Goal: Task Accomplishment & Management: Complete application form

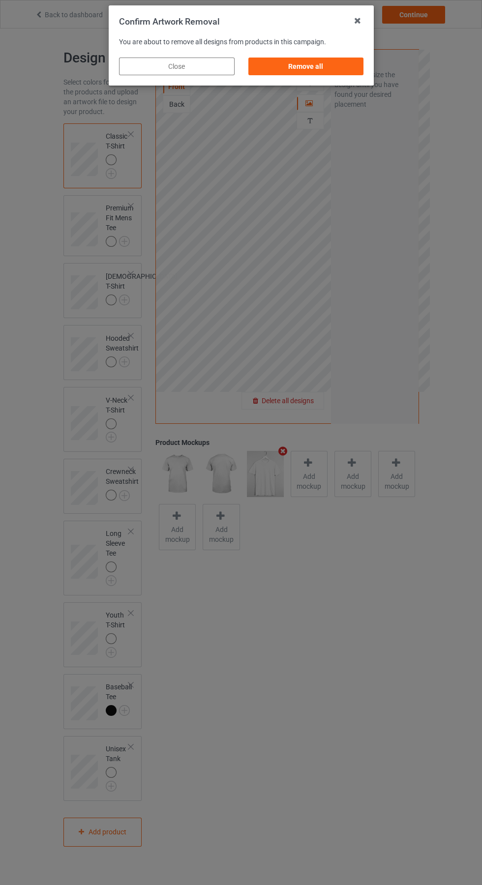
click at [301, 63] on div "Remove all" at bounding box center [305, 66] width 115 height 18
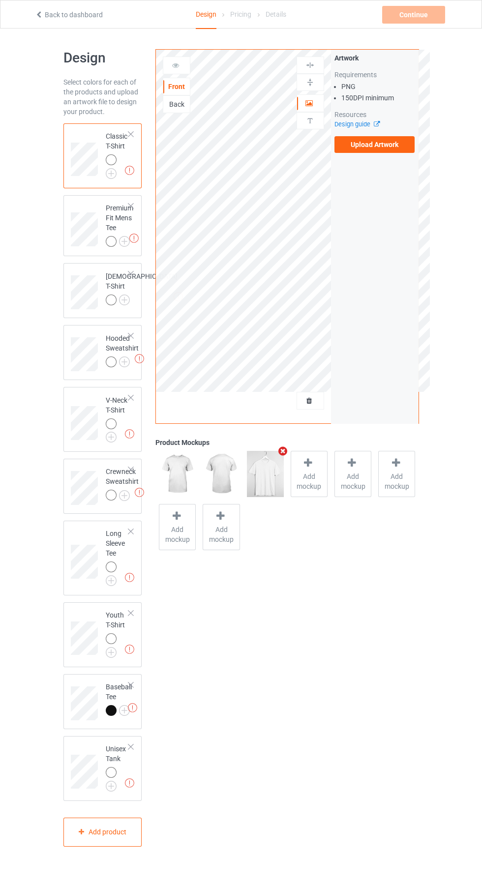
click at [400, 146] on label "Upload Artwork" at bounding box center [374, 144] width 81 height 17
click at [0, 0] on input "Upload Artwork" at bounding box center [0, 0] width 0 height 0
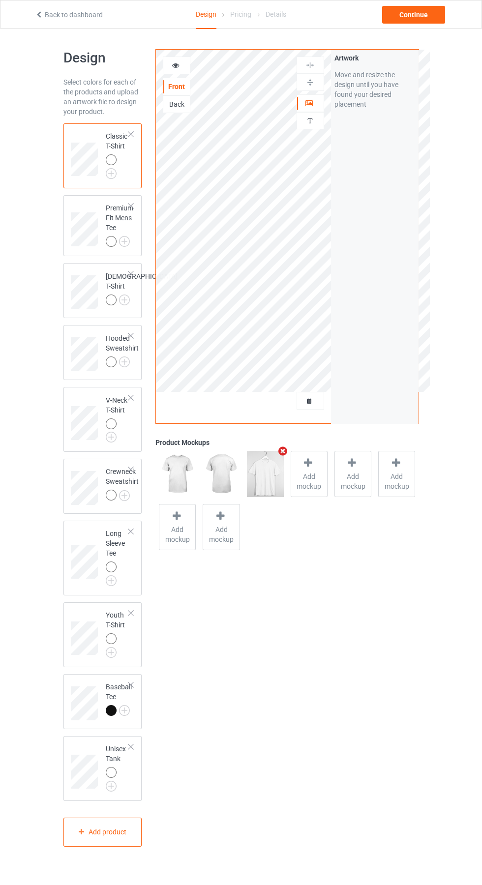
click at [0, 0] on img at bounding box center [0, 0] width 0 height 0
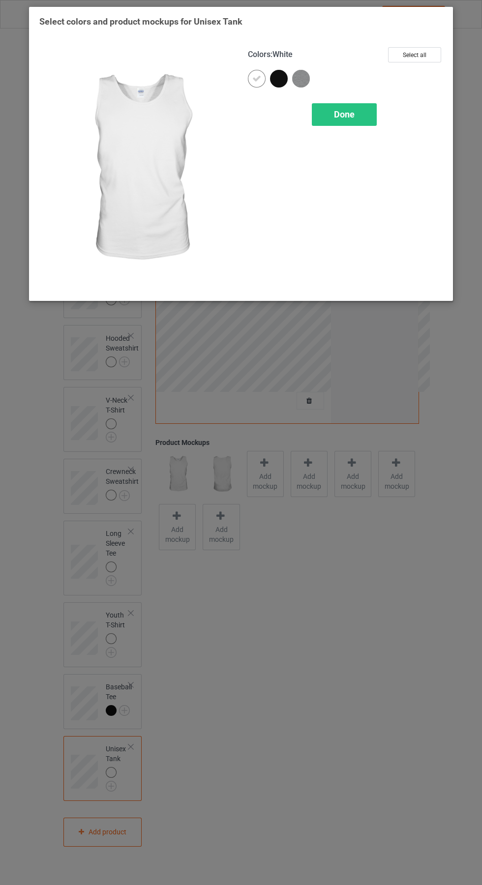
click at [308, 72] on img at bounding box center [301, 79] width 18 height 18
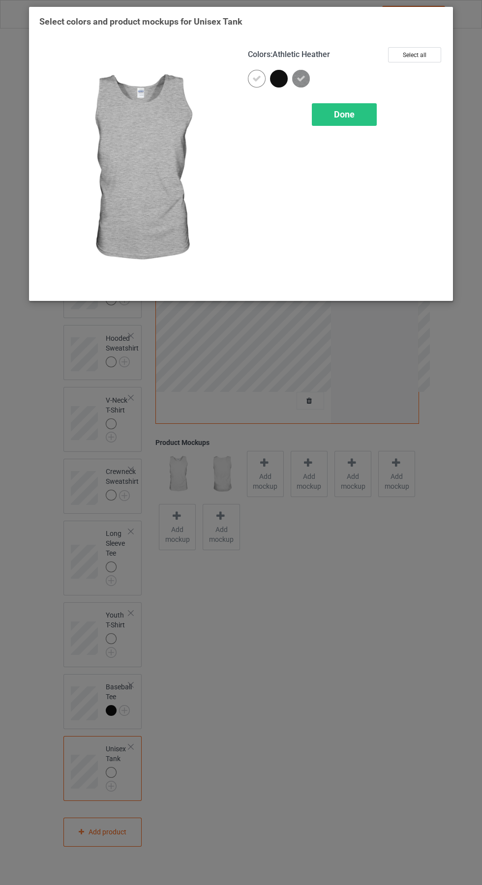
click at [353, 110] on span "Done" at bounding box center [344, 114] width 21 height 10
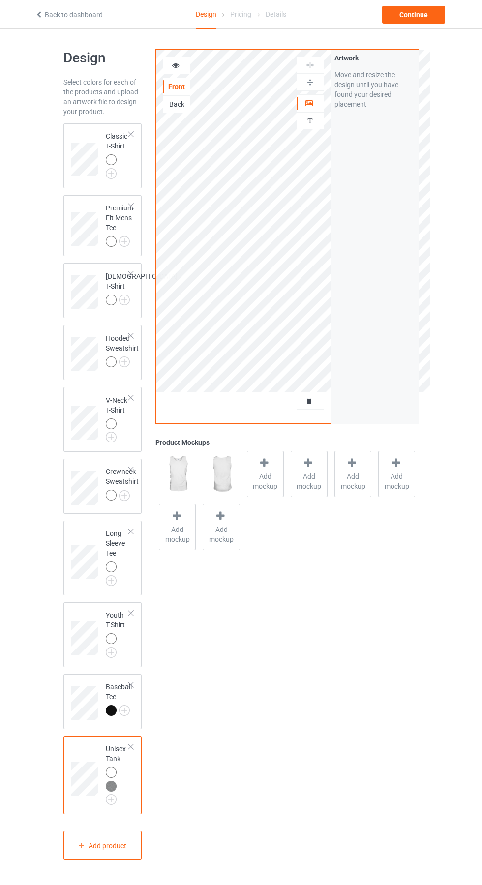
click at [0, 0] on img at bounding box center [0, 0] width 0 height 0
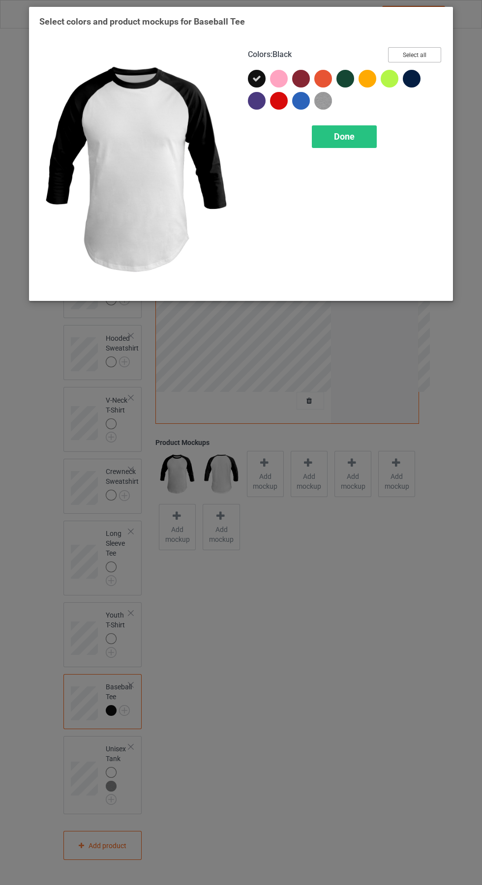
click at [421, 54] on button "Select all" at bounding box center [414, 54] width 53 height 15
click at [348, 133] on span "Done" at bounding box center [344, 136] width 21 height 10
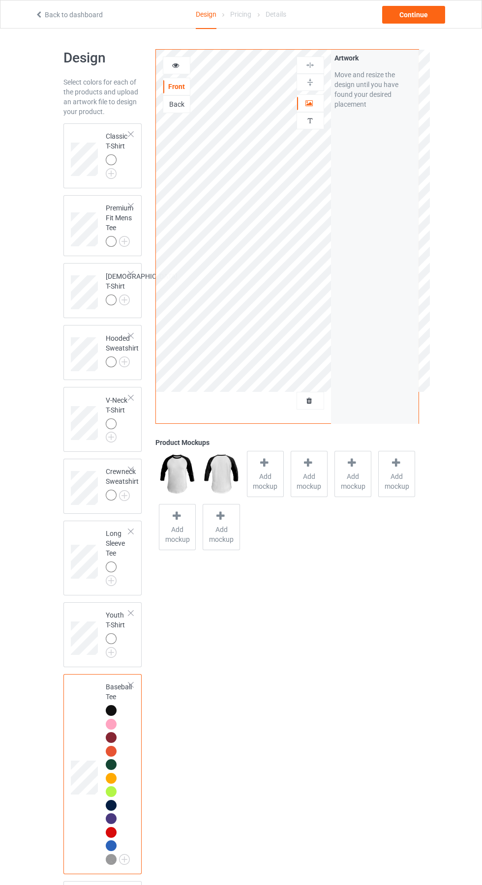
click at [0, 0] on img at bounding box center [0, 0] width 0 height 0
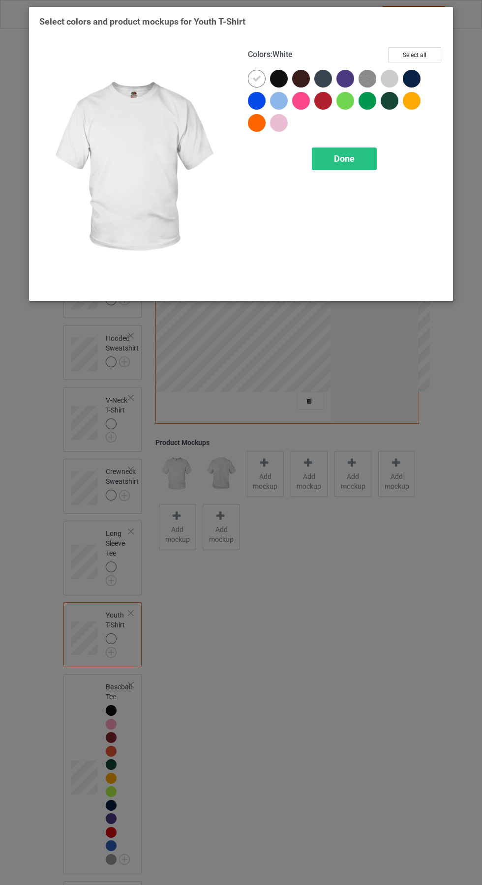
click at [389, 78] on div at bounding box center [389, 79] width 18 height 18
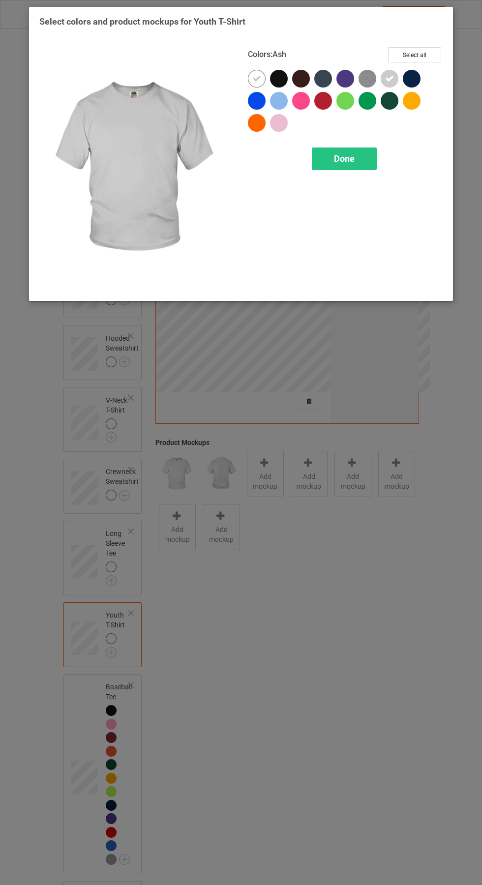
click at [367, 78] on img at bounding box center [367, 79] width 18 height 18
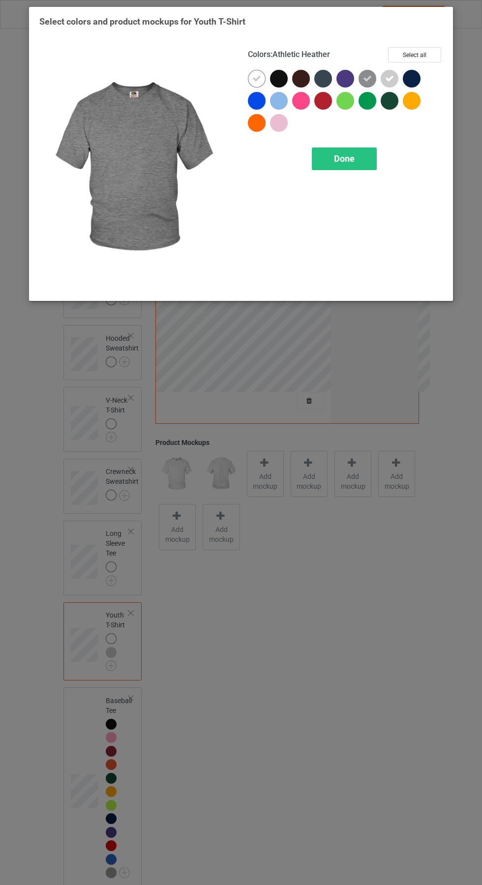
click at [358, 150] on div "Done" at bounding box center [344, 158] width 65 height 23
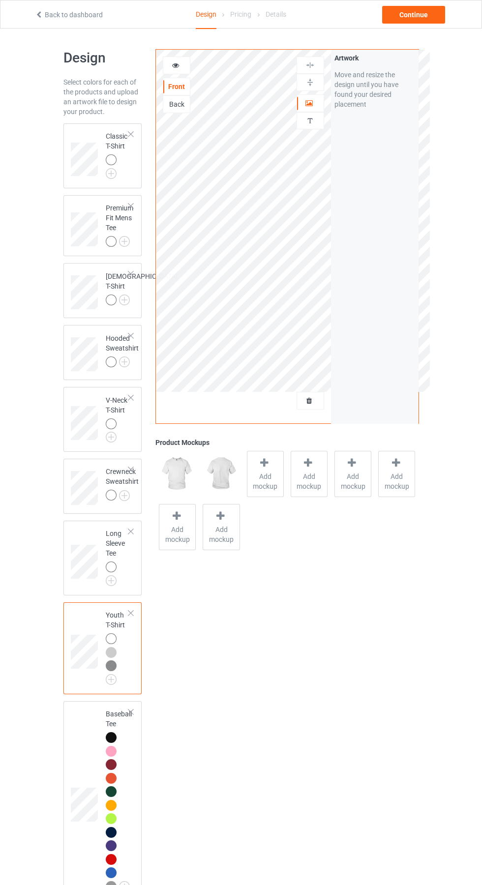
click at [0, 0] on img at bounding box center [0, 0] width 0 height 0
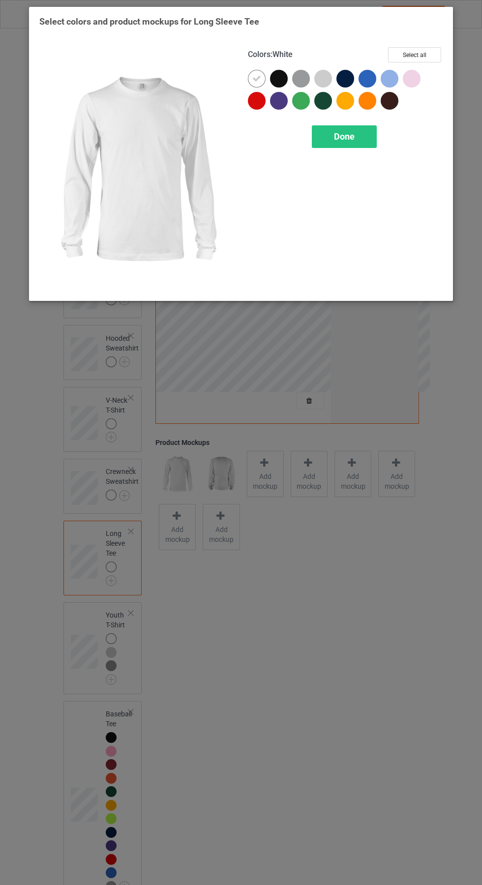
click at [323, 78] on div at bounding box center [323, 79] width 18 height 18
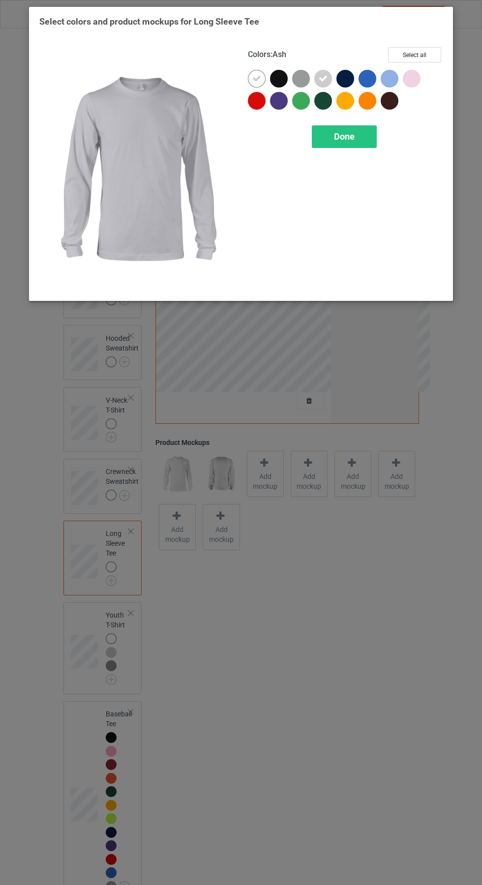
click at [301, 77] on div at bounding box center [301, 79] width 18 height 18
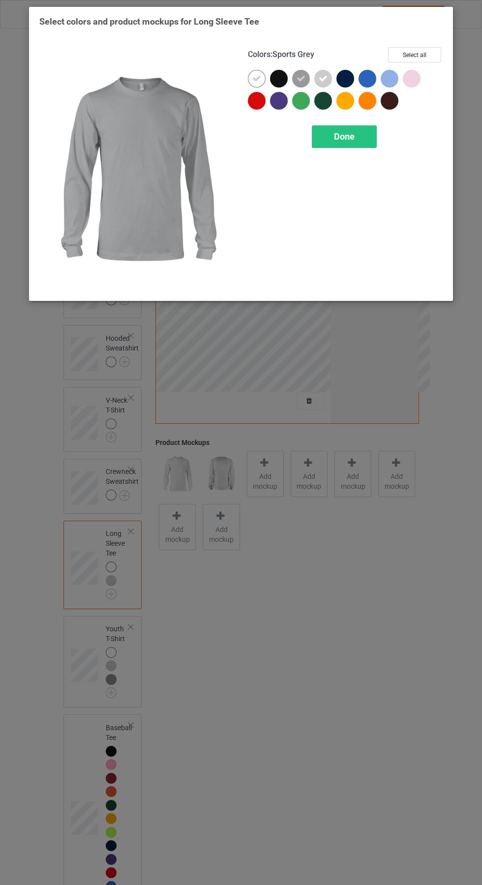
click at [369, 134] on div "Done" at bounding box center [344, 136] width 65 height 23
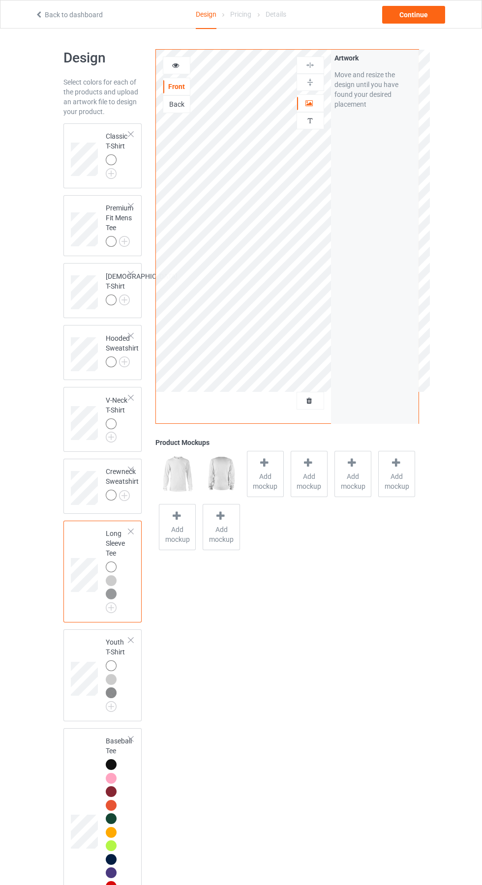
click at [0, 0] on img at bounding box center [0, 0] width 0 height 0
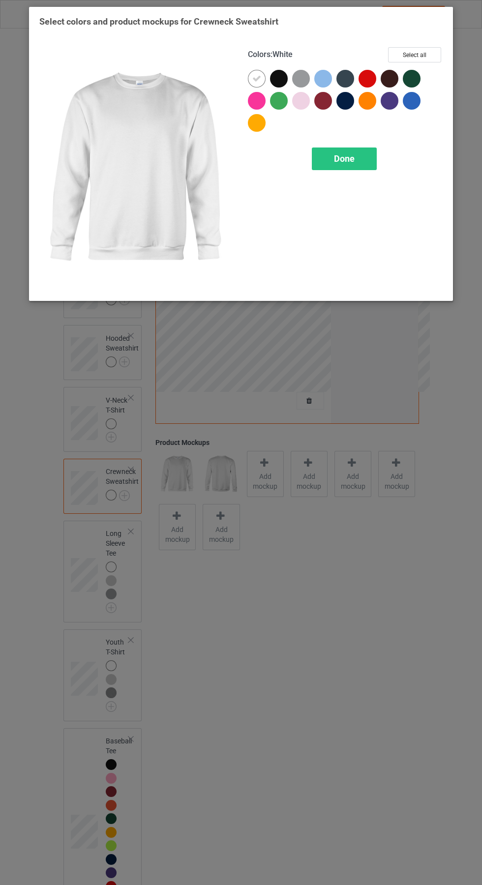
click at [301, 78] on div at bounding box center [301, 79] width 18 height 18
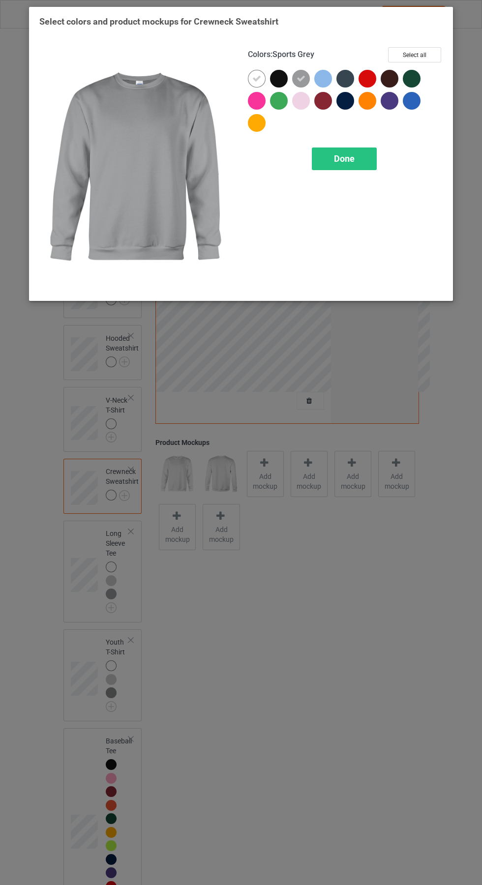
click at [361, 157] on div "Done" at bounding box center [344, 158] width 65 height 23
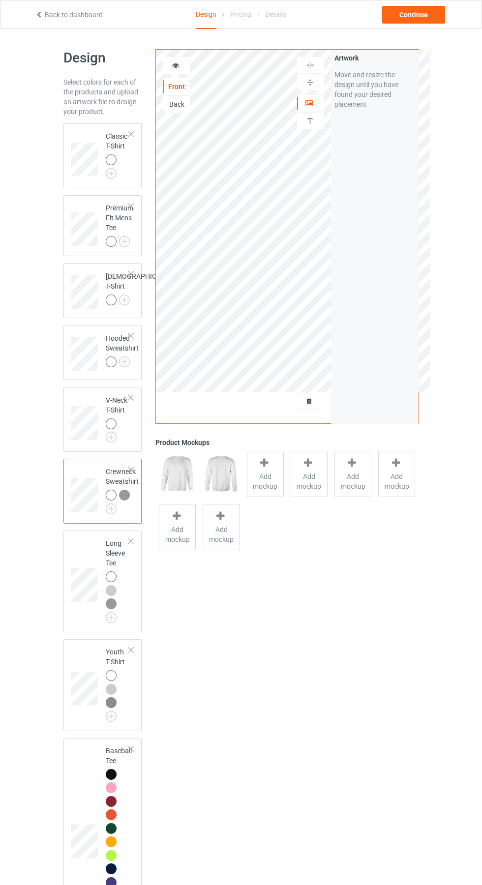
click at [0, 0] on img at bounding box center [0, 0] width 0 height 0
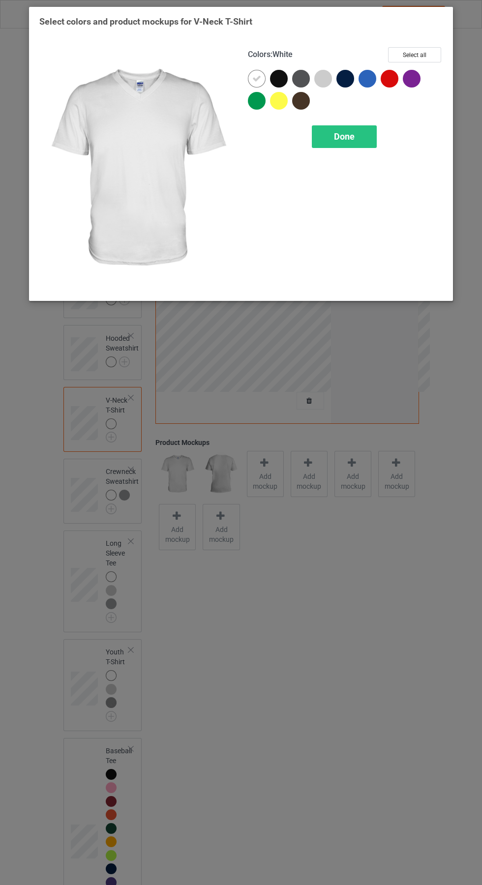
click at [323, 78] on div at bounding box center [323, 79] width 18 height 18
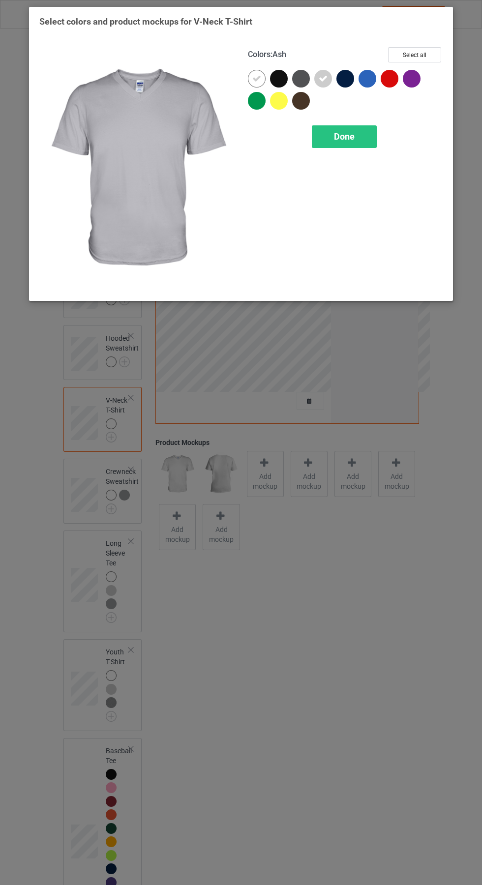
click at [343, 128] on div "Done" at bounding box center [344, 136] width 65 height 23
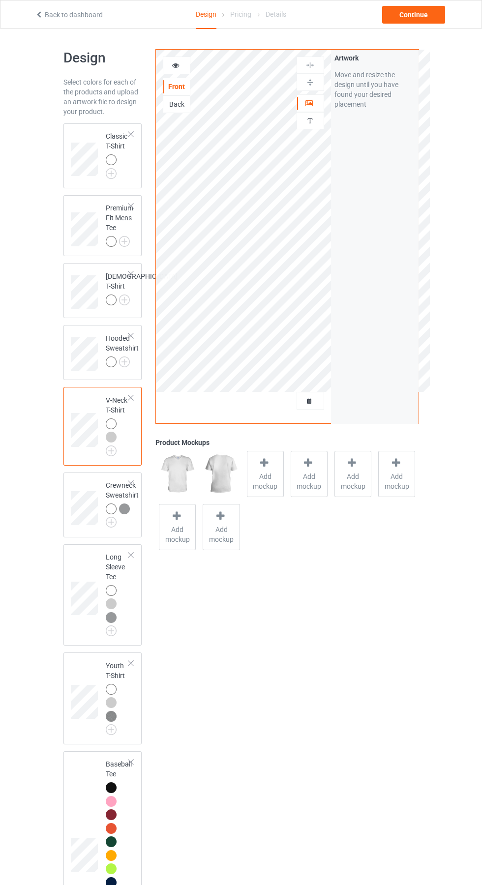
click at [0, 0] on img at bounding box center [0, 0] width 0 height 0
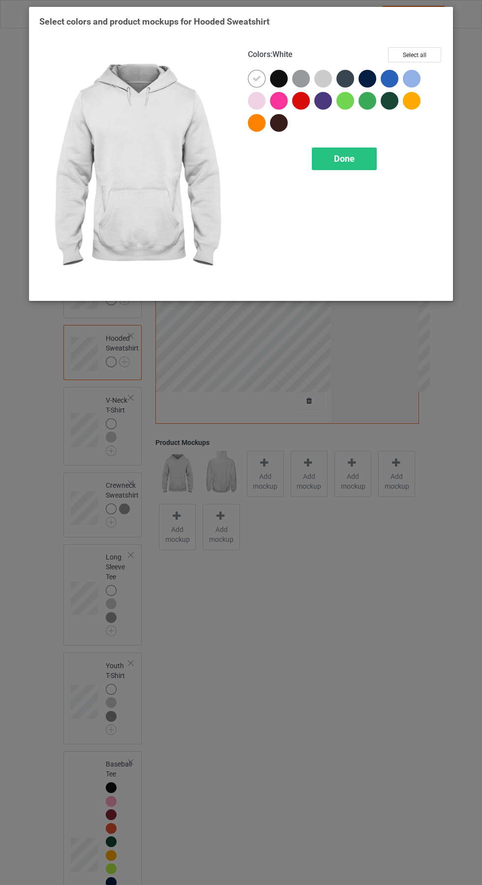
click at [323, 71] on div at bounding box center [323, 79] width 18 height 18
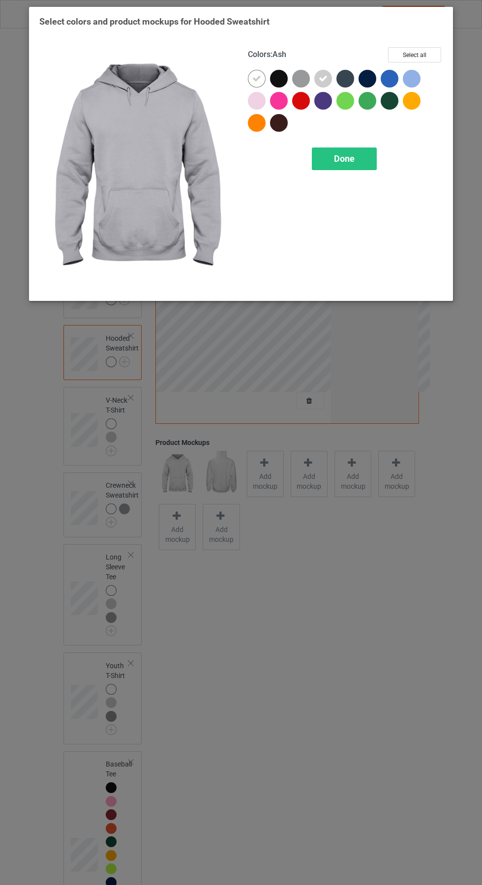
click at [300, 71] on div at bounding box center [301, 79] width 18 height 18
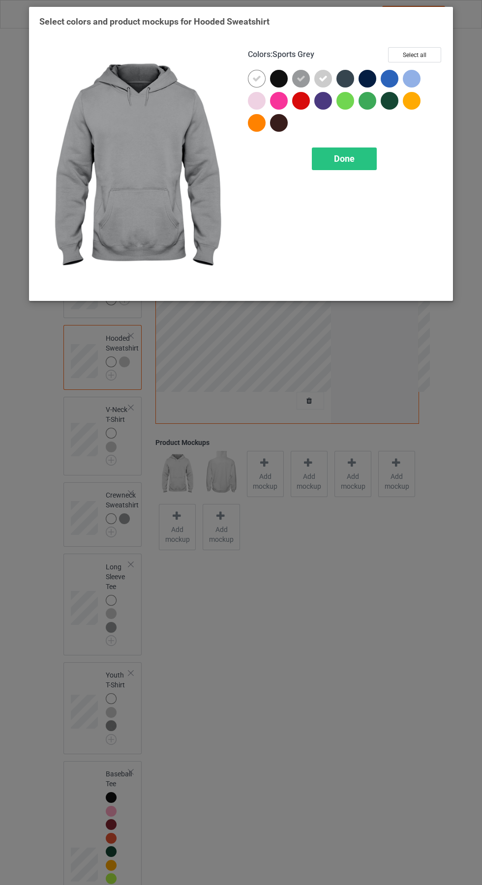
click at [357, 152] on div "Done" at bounding box center [344, 158] width 65 height 23
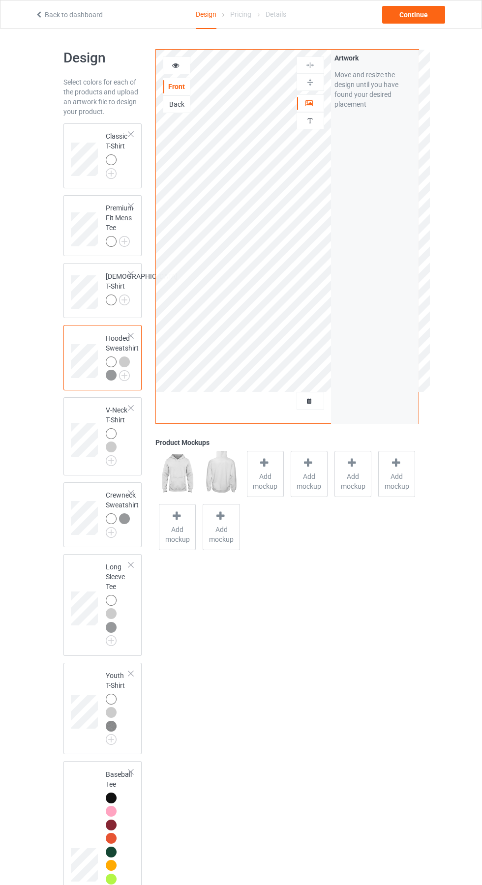
click at [0, 0] on img at bounding box center [0, 0] width 0 height 0
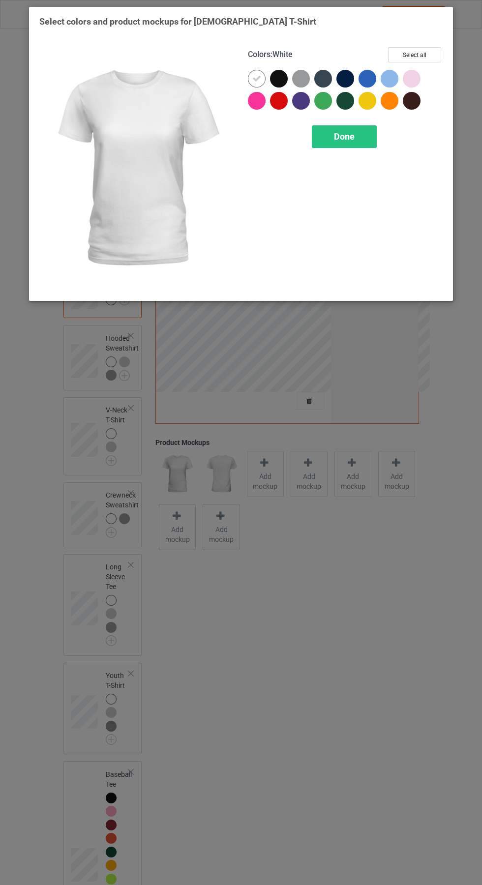
click at [304, 71] on div at bounding box center [301, 79] width 18 height 18
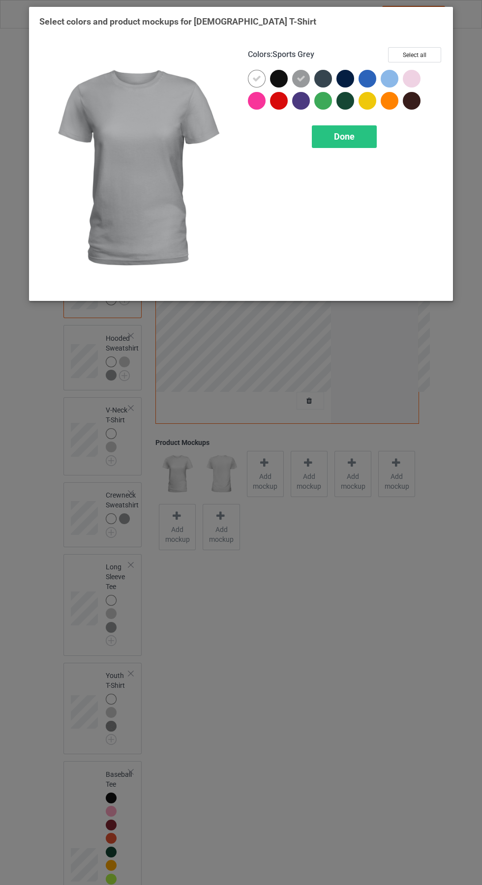
click at [371, 131] on div "Done" at bounding box center [344, 136] width 65 height 23
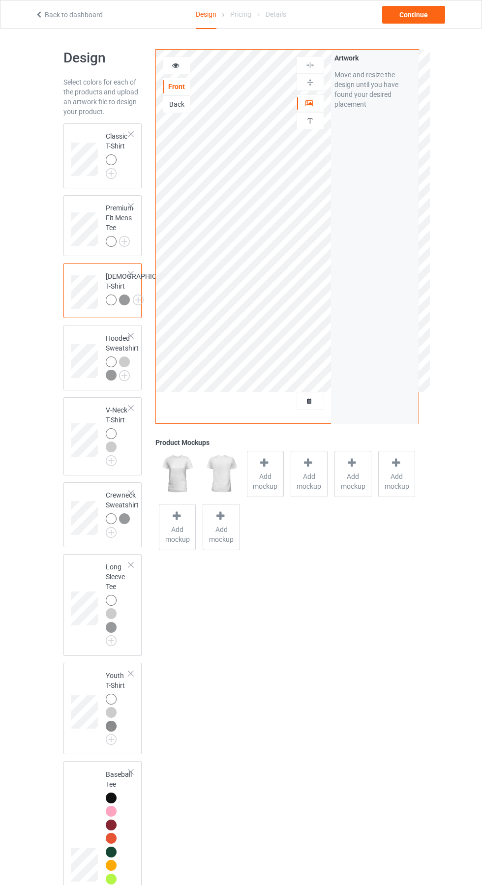
click at [0, 0] on img at bounding box center [0, 0] width 0 height 0
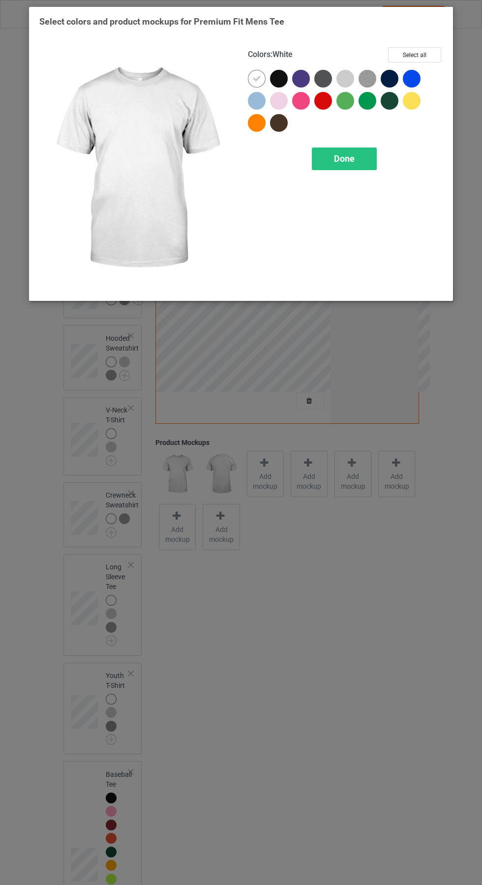
click at [353, 72] on div at bounding box center [347, 81] width 22 height 22
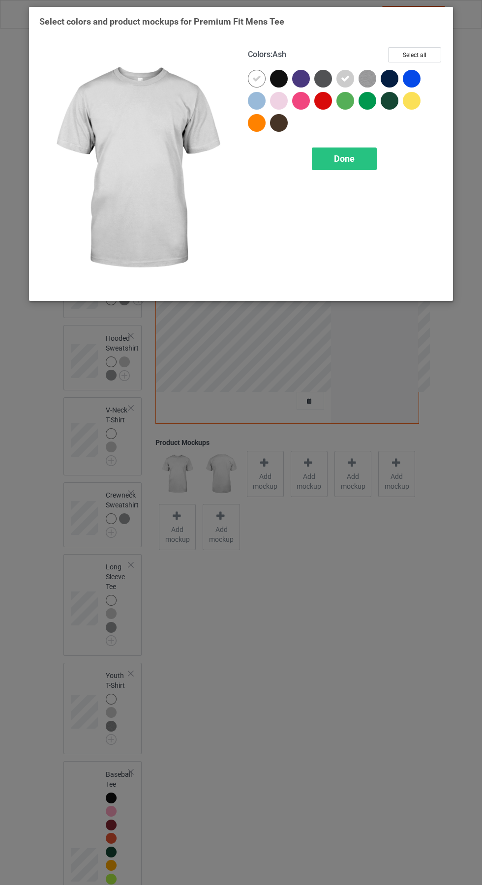
click at [375, 71] on img at bounding box center [367, 79] width 18 height 18
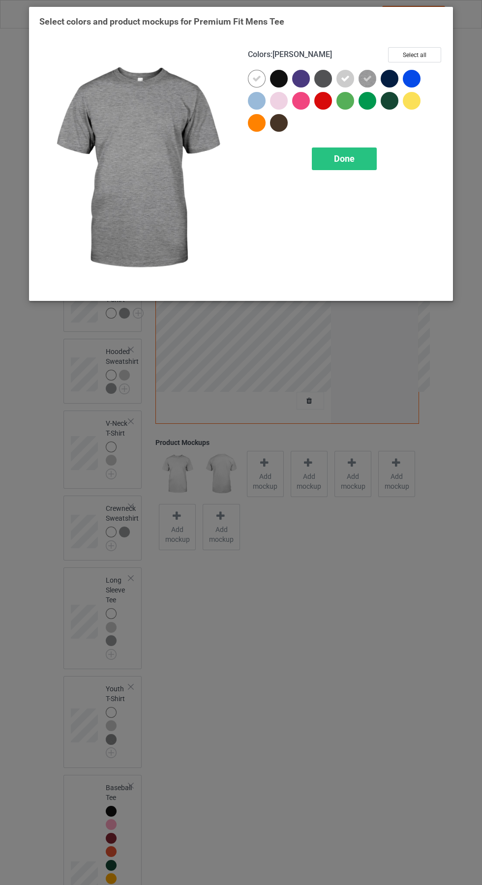
click at [375, 151] on div "Done" at bounding box center [344, 158] width 65 height 23
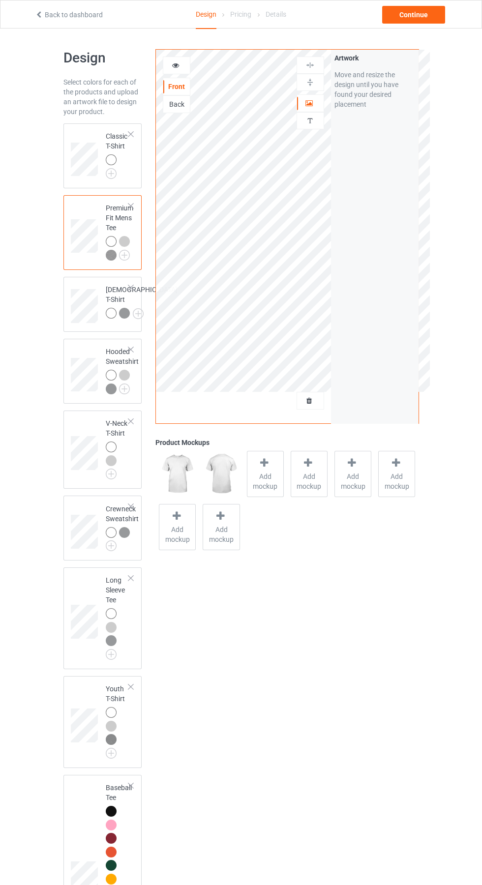
click at [0, 0] on img at bounding box center [0, 0] width 0 height 0
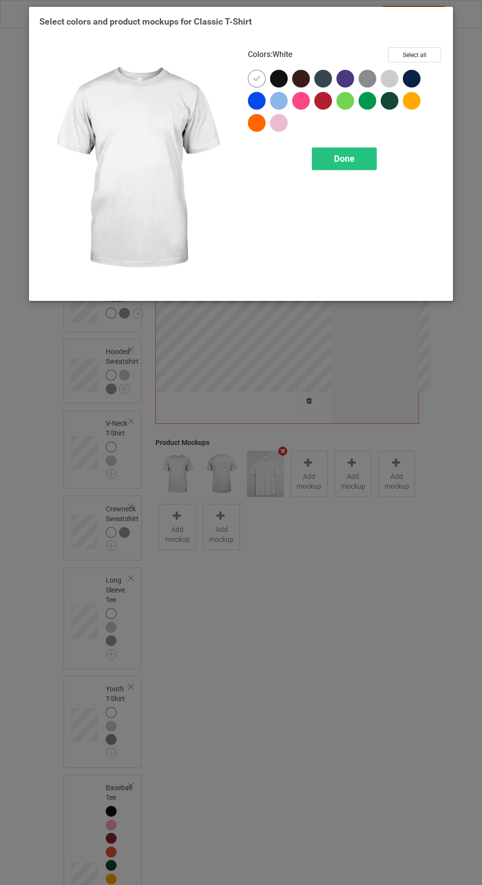
click at [393, 73] on div at bounding box center [389, 79] width 18 height 18
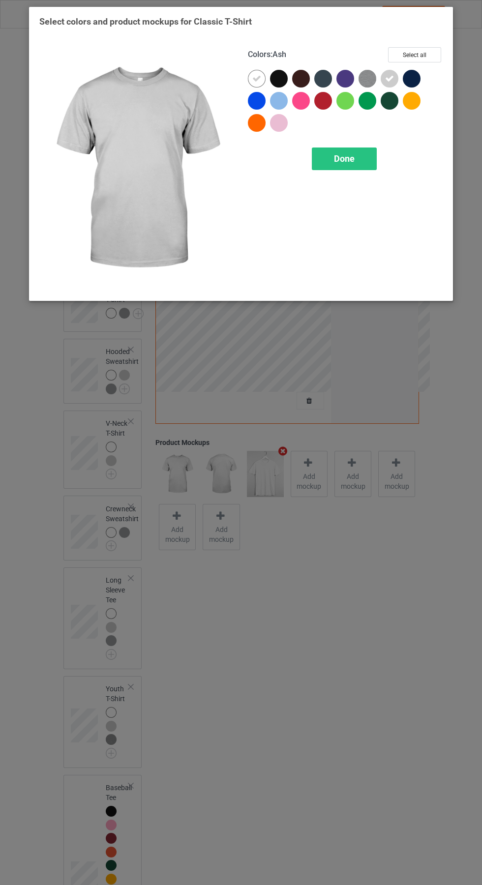
click at [368, 73] on img at bounding box center [367, 79] width 18 height 18
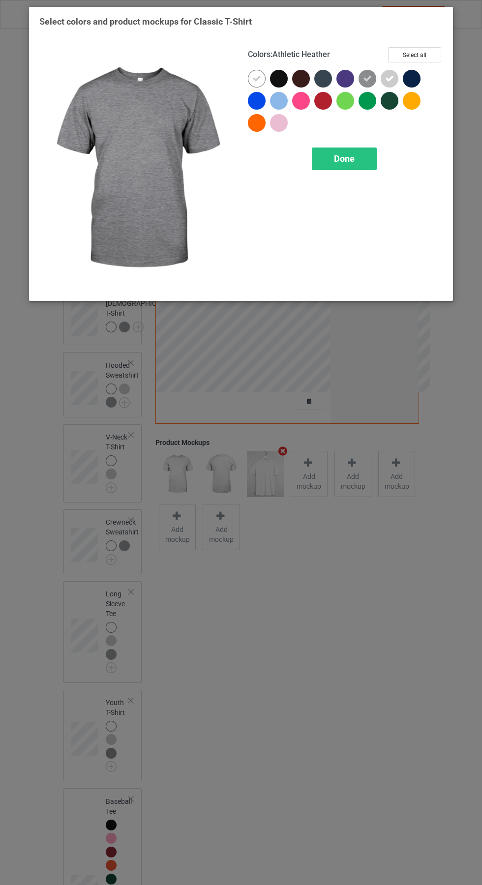
click at [361, 160] on div "Done" at bounding box center [344, 158] width 65 height 23
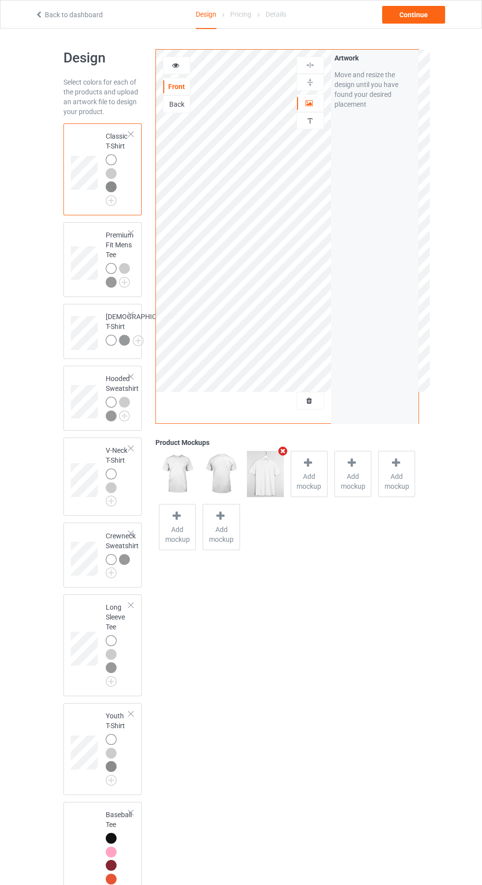
click at [180, 64] on div at bounding box center [176, 65] width 27 height 10
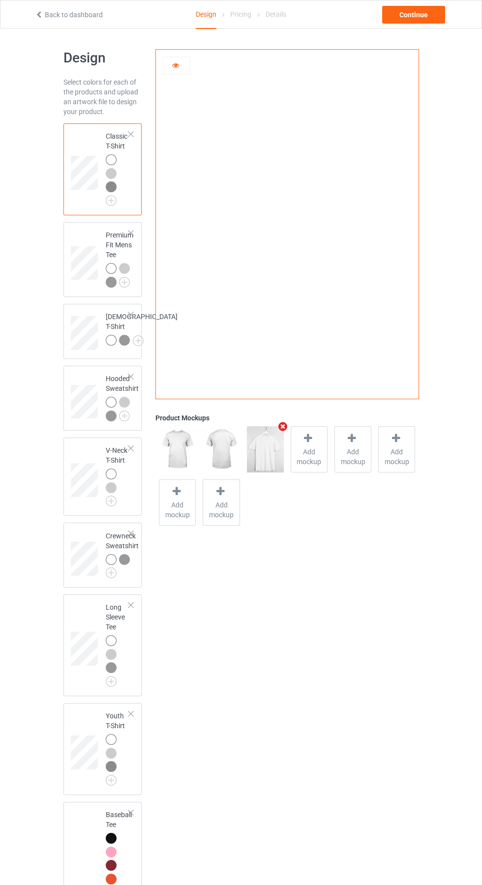
click at [309, 451] on span "Add mockup" at bounding box center [309, 457] width 36 height 20
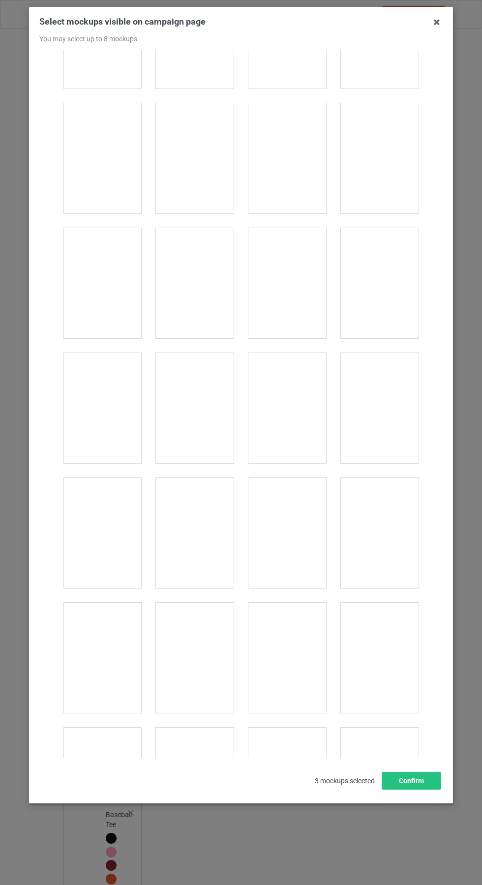
scroll to position [1329, 0]
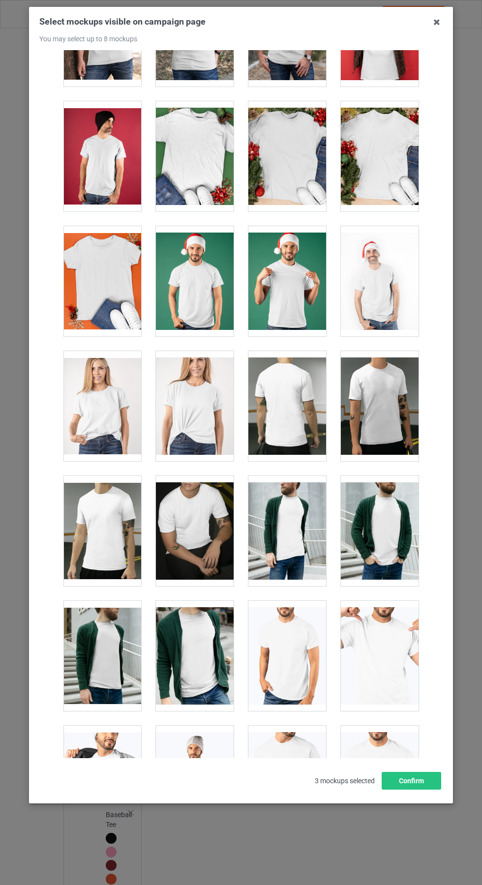
click at [200, 301] on div at bounding box center [195, 281] width 78 height 110
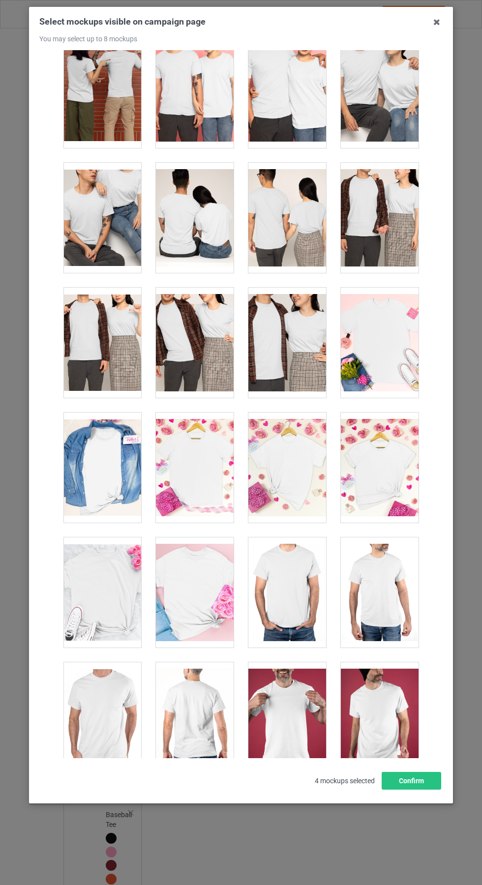
scroll to position [3868, 0]
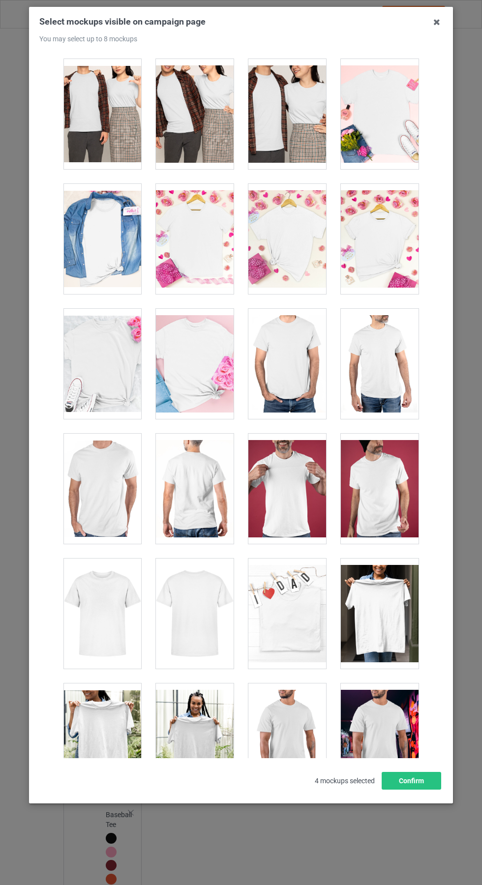
click at [104, 625] on div at bounding box center [102, 613] width 78 height 110
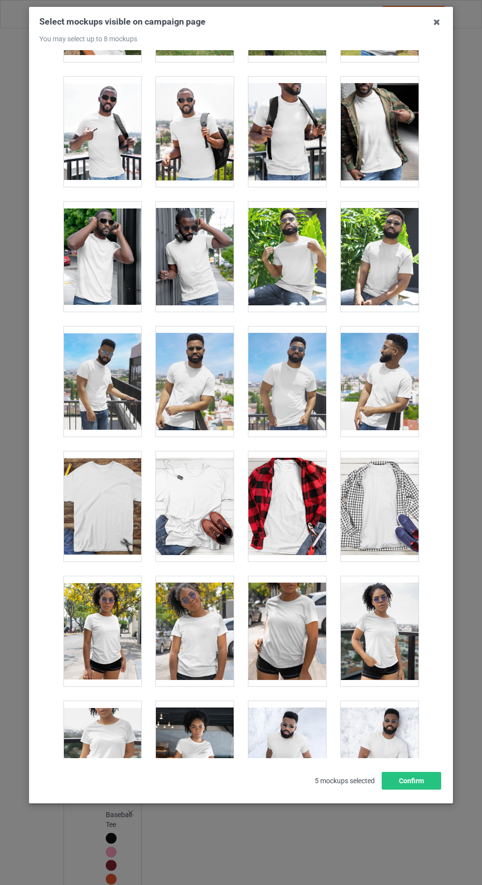
scroll to position [6222, 0]
click at [213, 486] on div at bounding box center [195, 506] width 78 height 110
click at [438, 25] on icon at bounding box center [437, 22] width 16 height 16
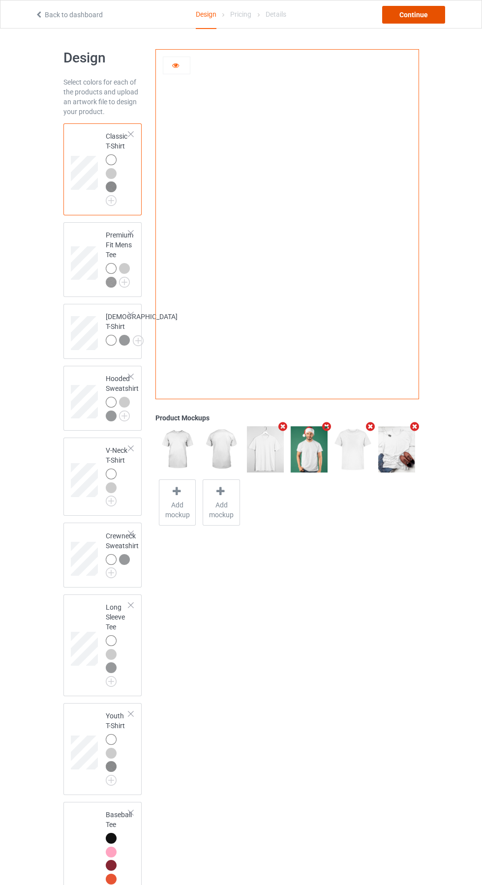
click at [442, 17] on div "Continue" at bounding box center [413, 15] width 63 height 18
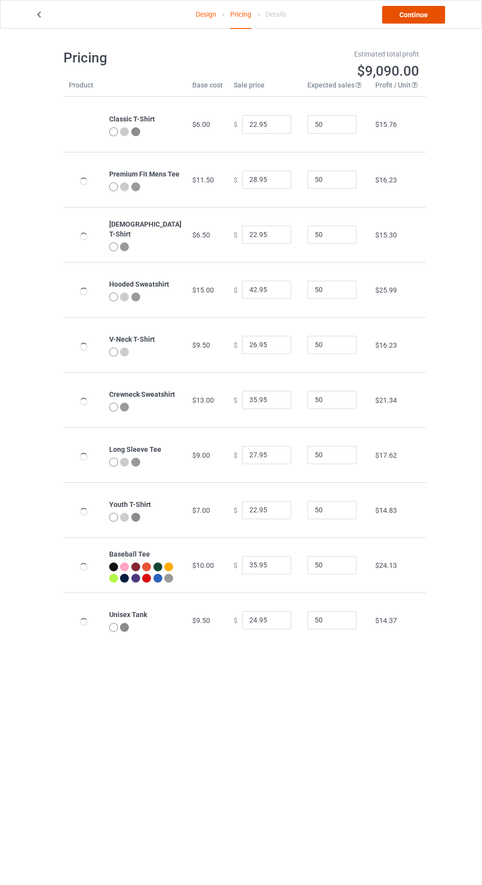
click at [417, 13] on link "Continue" at bounding box center [413, 15] width 63 height 18
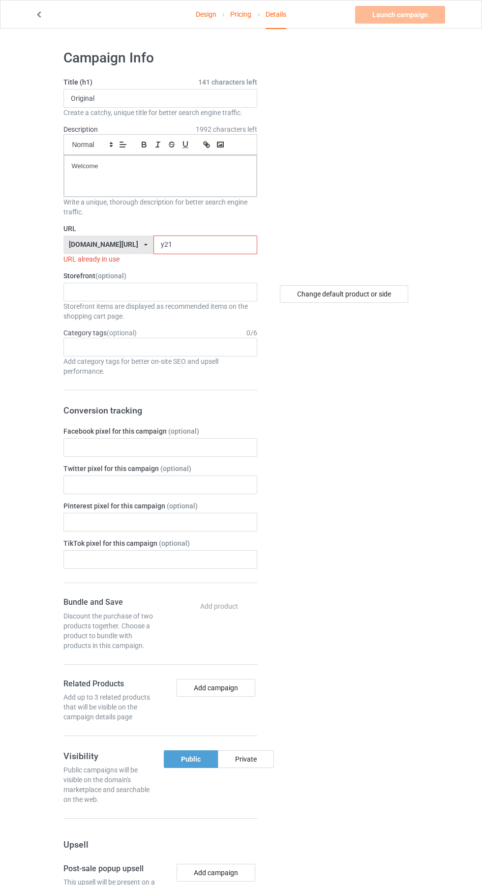
click at [183, 246] on input "y21" at bounding box center [205, 244] width 104 height 19
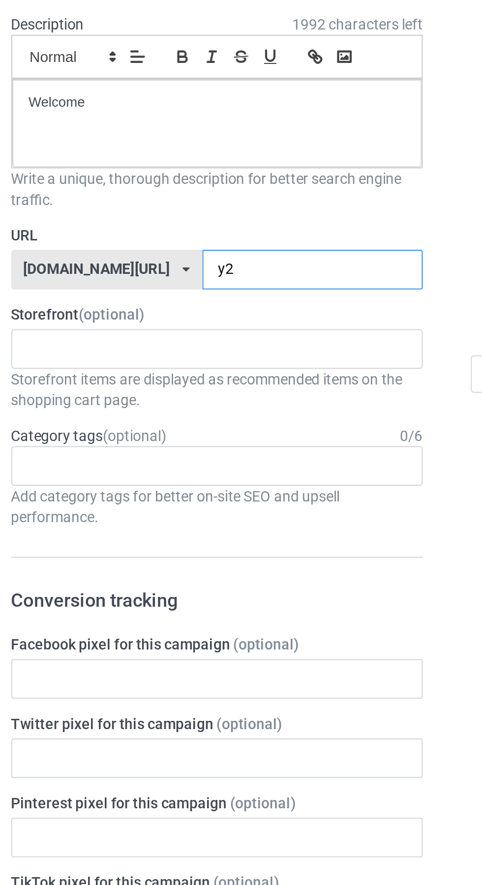
type input "y"
click at [197, 242] on input "text" at bounding box center [205, 244] width 104 height 19
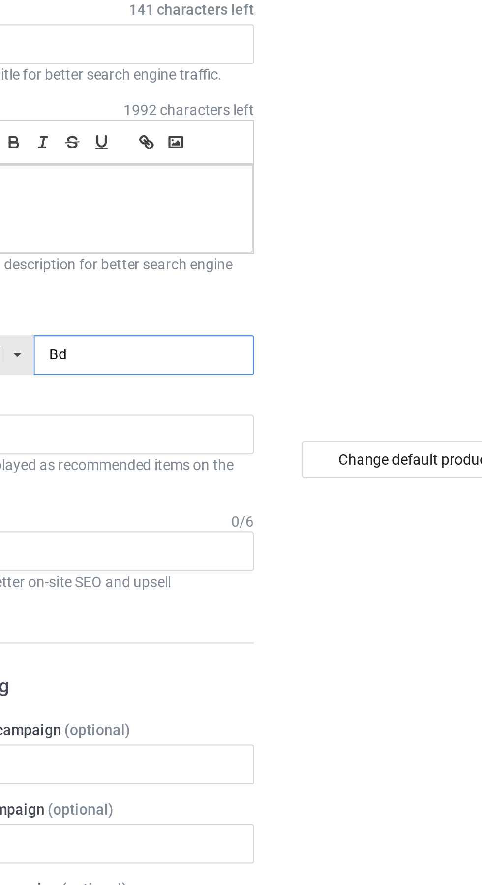
type input "Bdw"
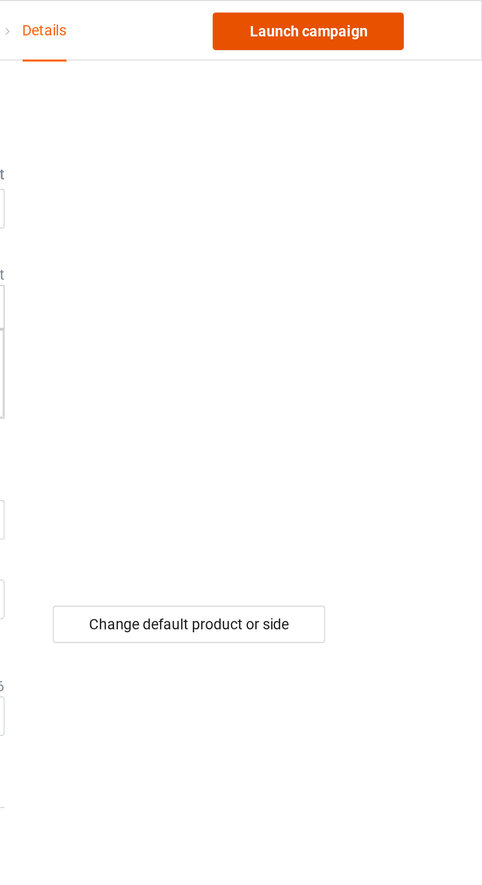
click at [429, 16] on link "Launch campaign" at bounding box center [400, 15] width 90 height 18
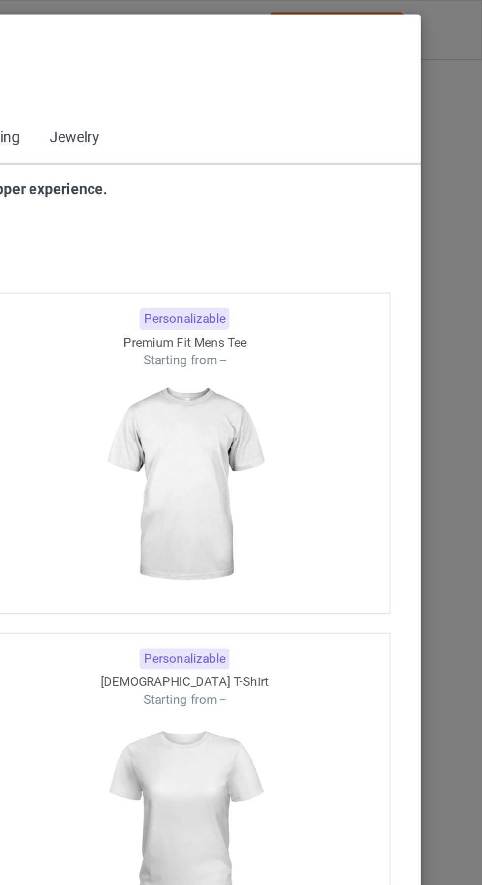
click at [62, 43] on span "Back to Dashboard" at bounding box center [85, 44] width 58 height 8
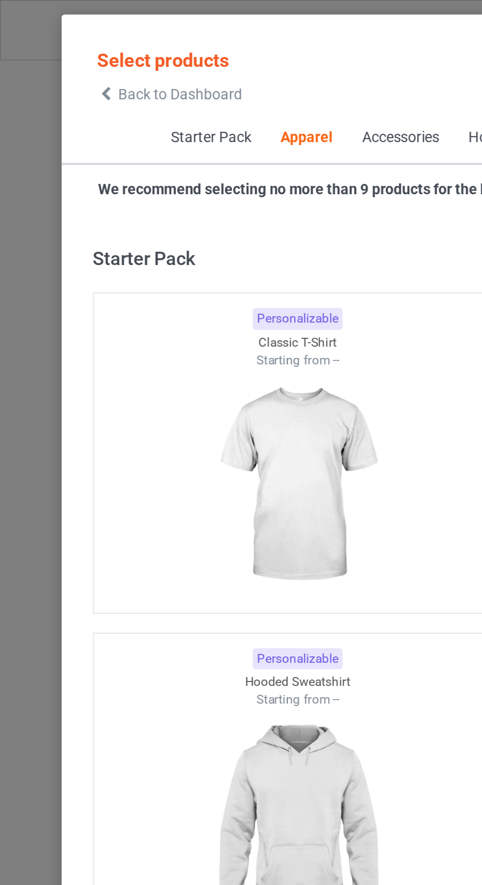
scroll to position [526, 0]
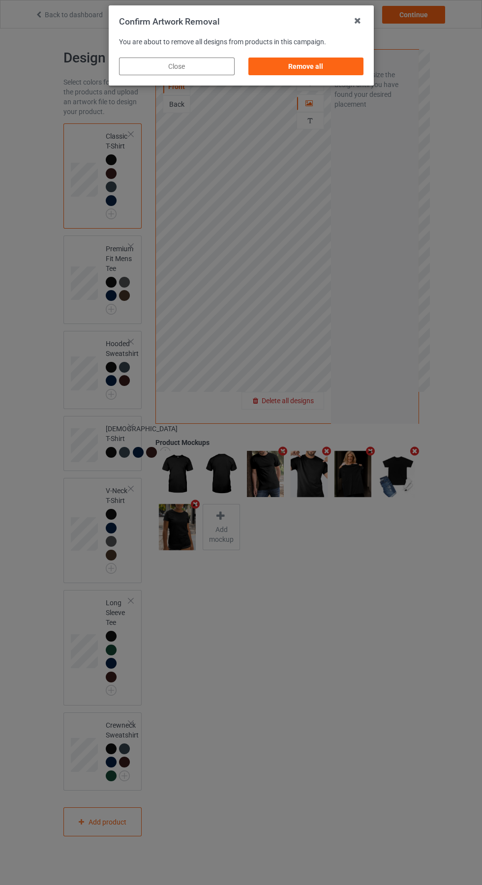
click at [305, 66] on div "Remove all" at bounding box center [305, 66] width 115 height 18
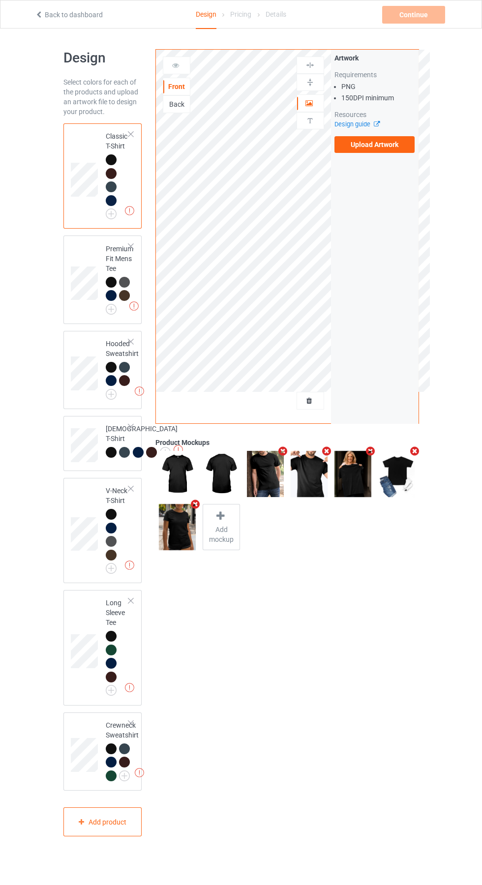
click at [394, 136] on label "Upload Artwork" at bounding box center [374, 144] width 81 height 17
click at [0, 0] on input "Upload Artwork" at bounding box center [0, 0] width 0 height 0
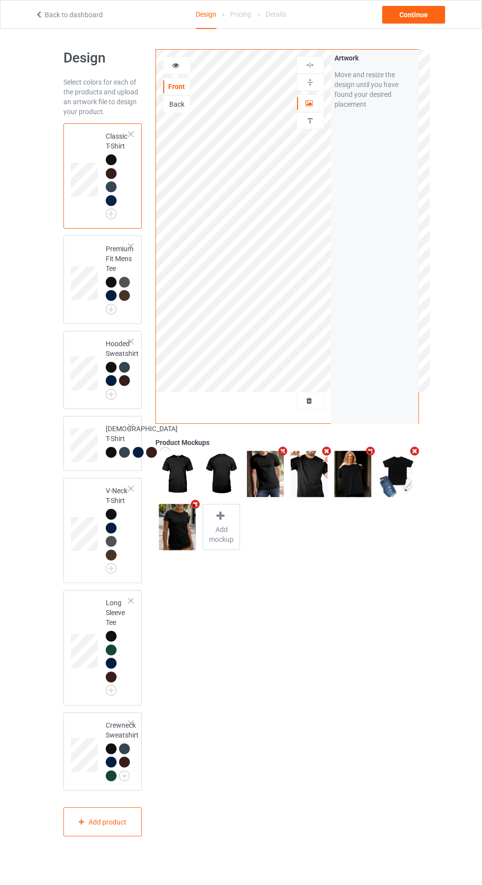
click at [281, 449] on icon "Remove mockup" at bounding box center [283, 451] width 12 height 10
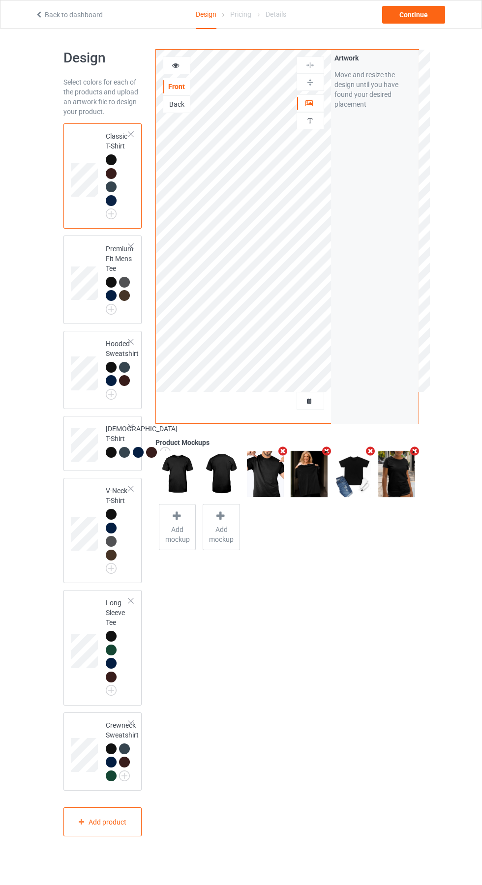
click at [183, 528] on span "Add mockup" at bounding box center [177, 534] width 36 height 20
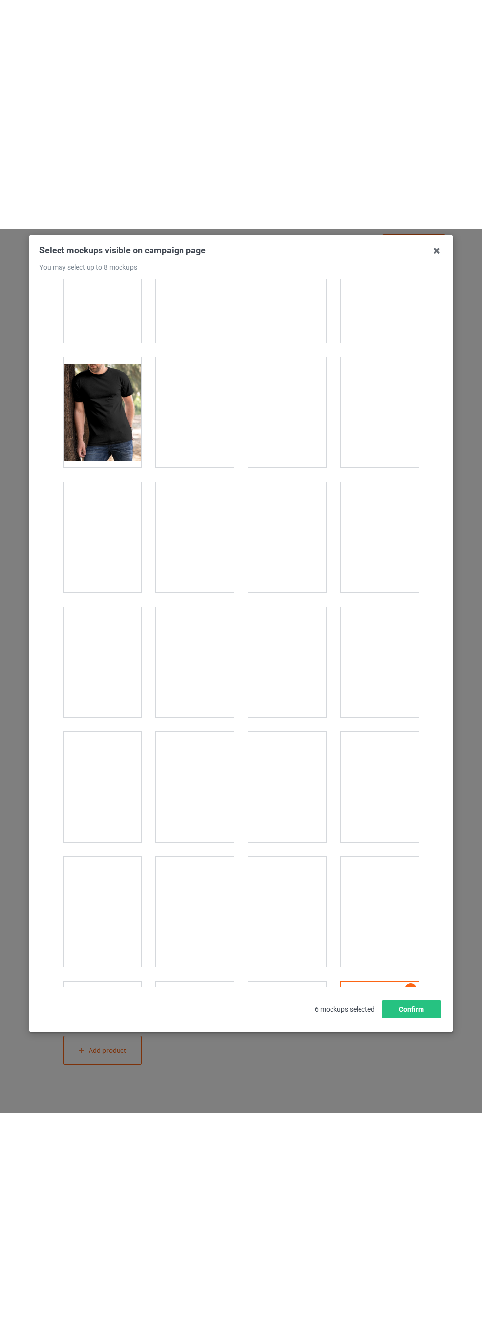
scroll to position [1199, 0]
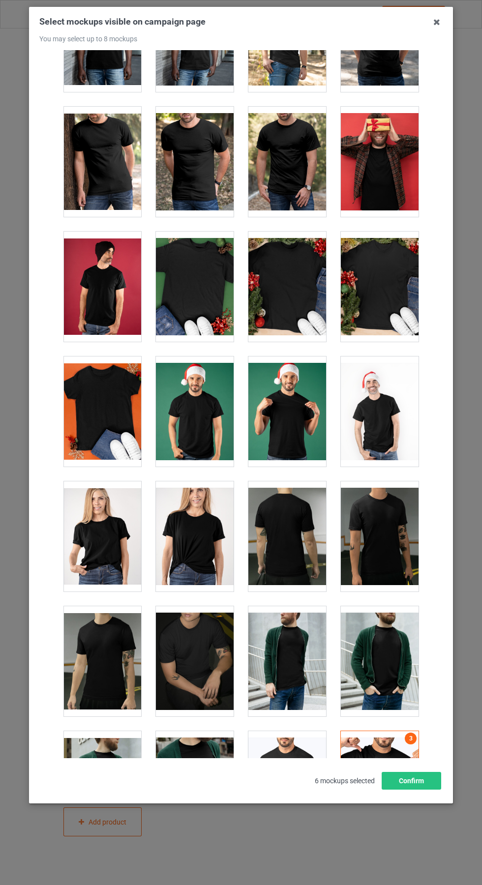
click at [203, 405] on div at bounding box center [195, 411] width 78 height 110
click at [436, 22] on icon at bounding box center [437, 22] width 16 height 16
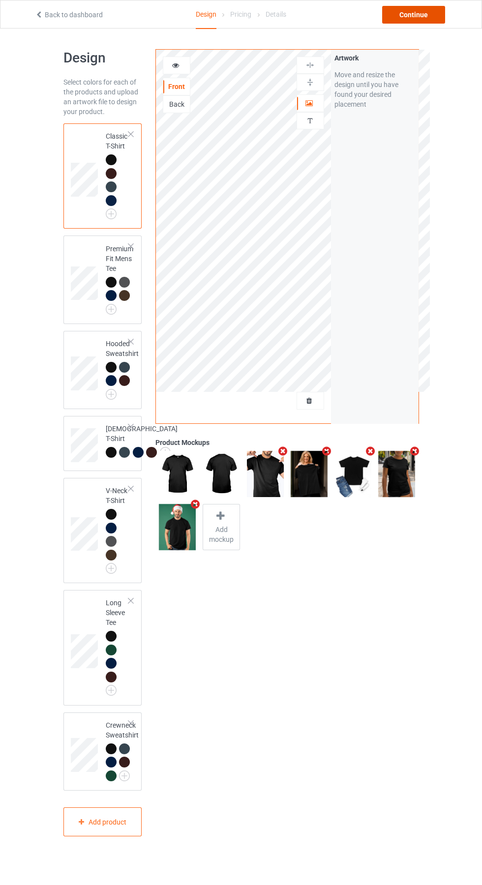
click at [433, 12] on div "Continue" at bounding box center [413, 15] width 63 height 18
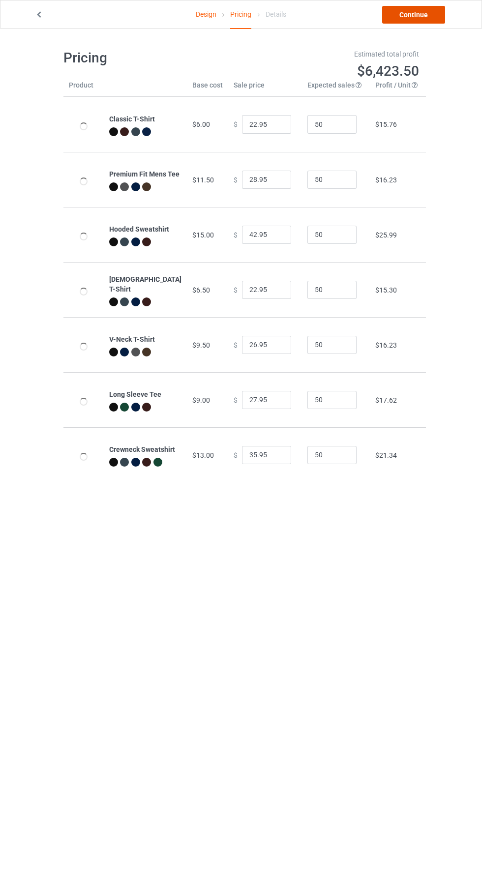
click at [429, 15] on link "Continue" at bounding box center [413, 15] width 63 height 18
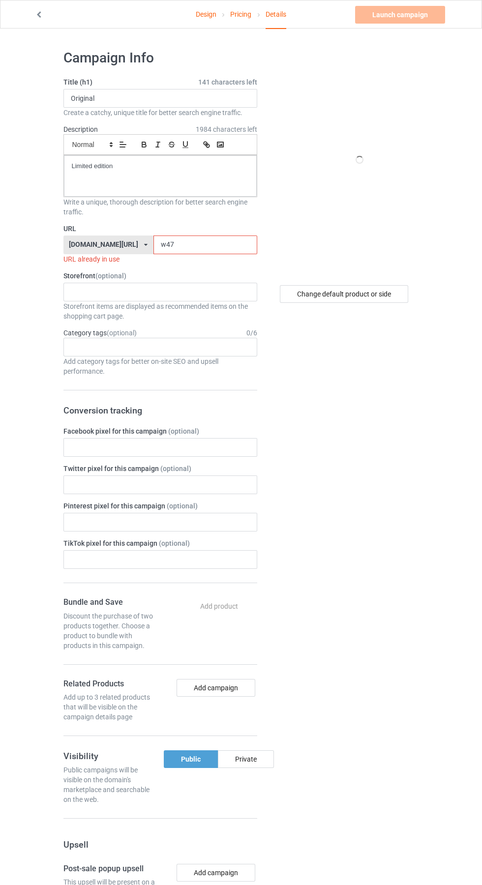
click at [181, 248] on input "w47" at bounding box center [205, 244] width 104 height 19
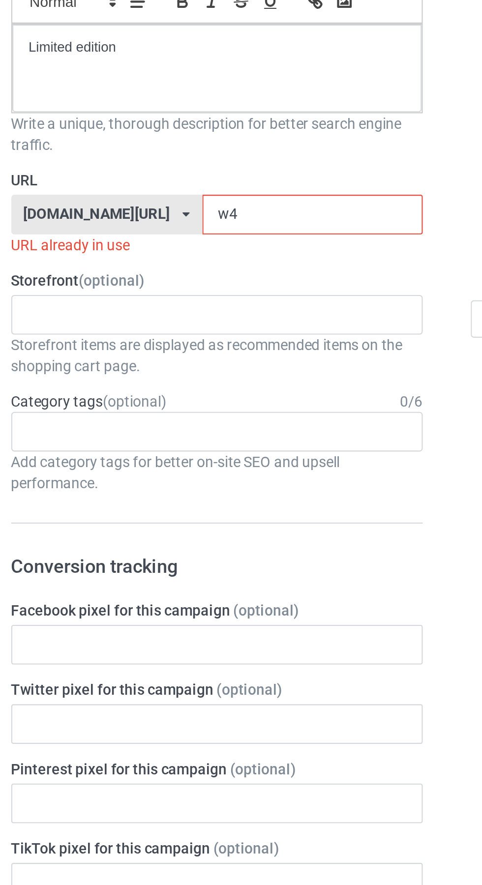
type input "w"
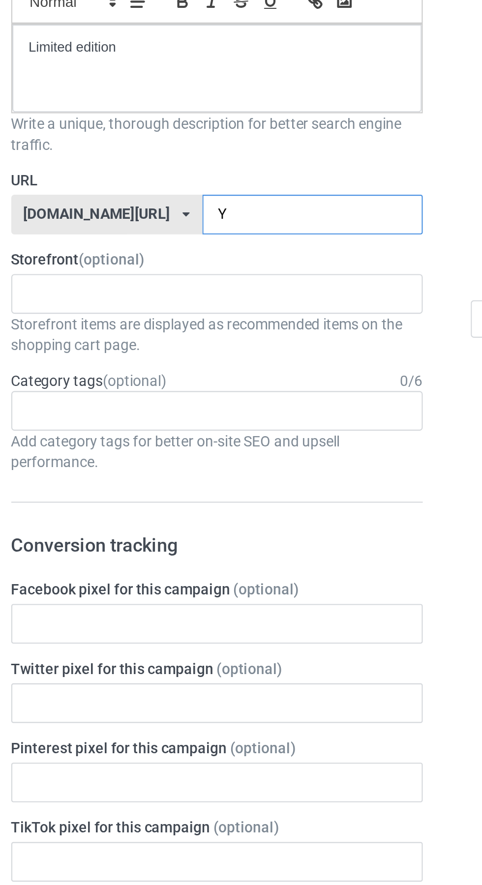
type input "Yv"
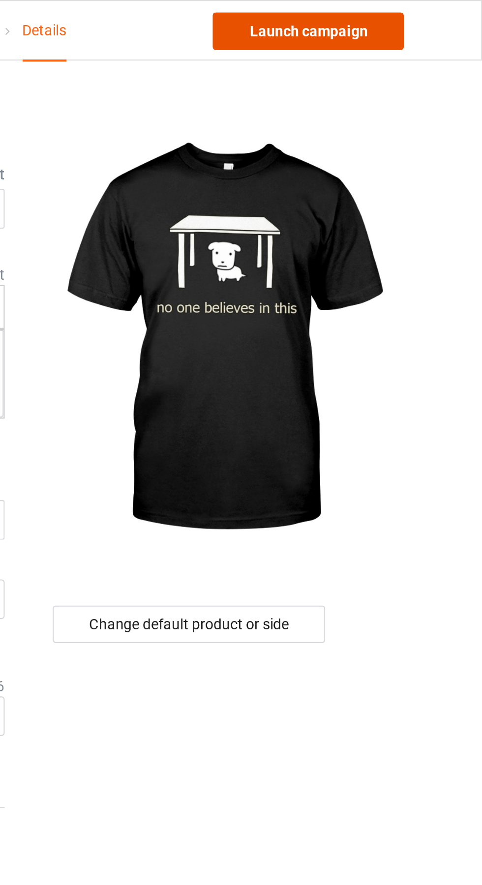
click at [426, 15] on link "Launch campaign" at bounding box center [400, 15] width 90 height 18
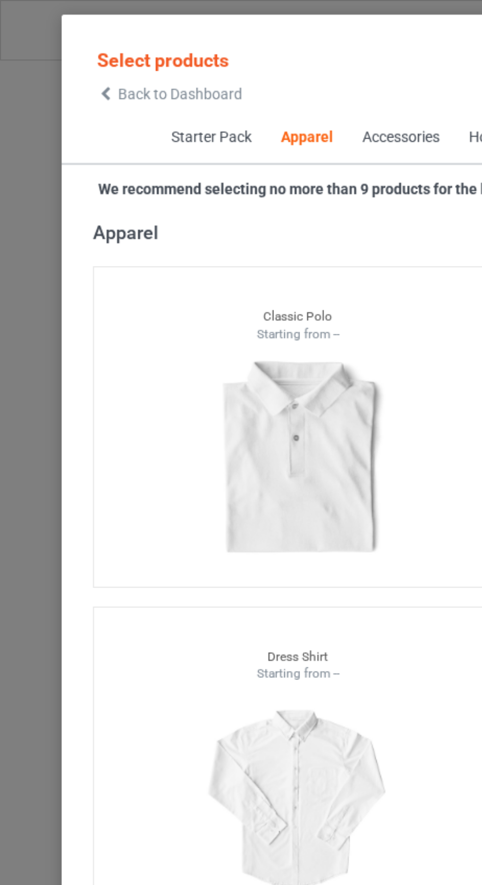
click at [50, 42] on icon at bounding box center [50, 44] width 8 height 7
